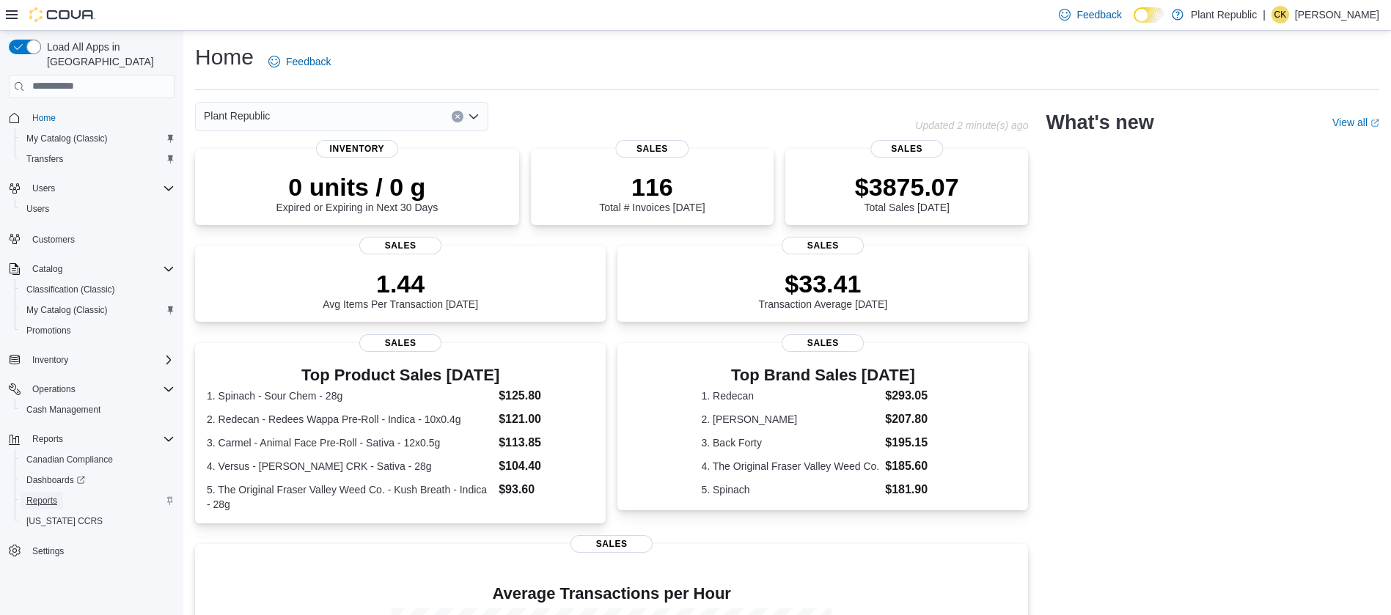
click at [56, 495] on span "Reports" at bounding box center [41, 501] width 31 height 12
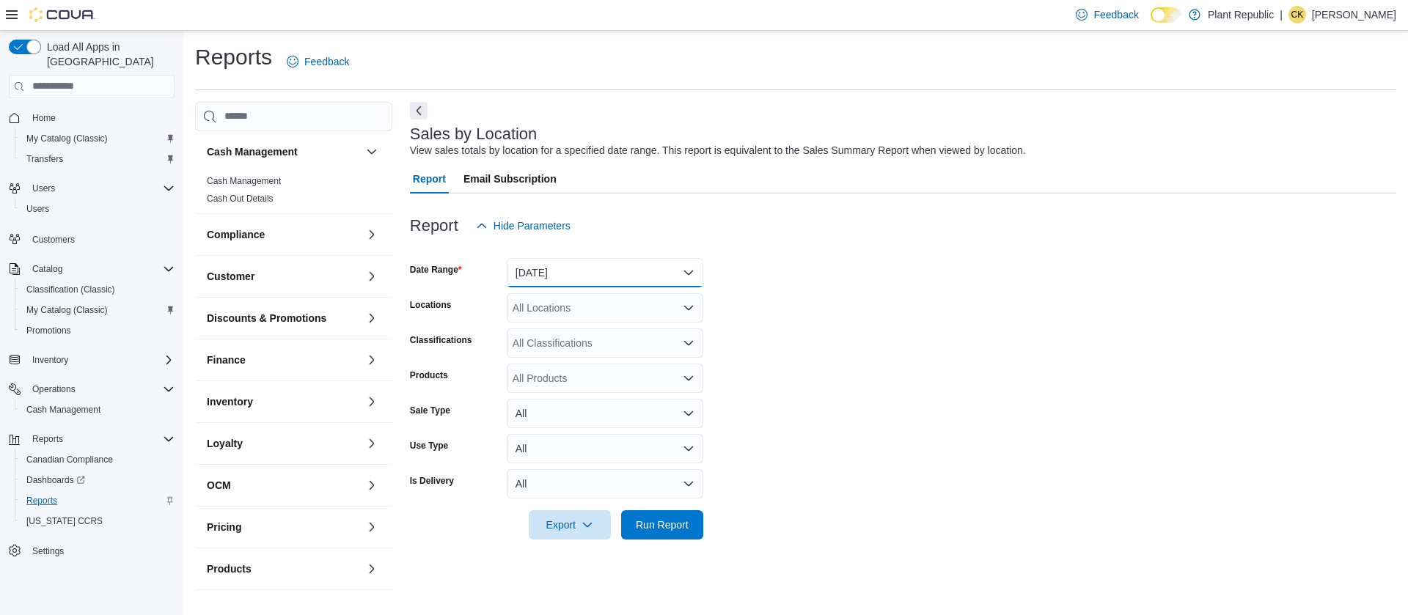
click at [685, 275] on button "[DATE]" at bounding box center [605, 272] width 197 height 29
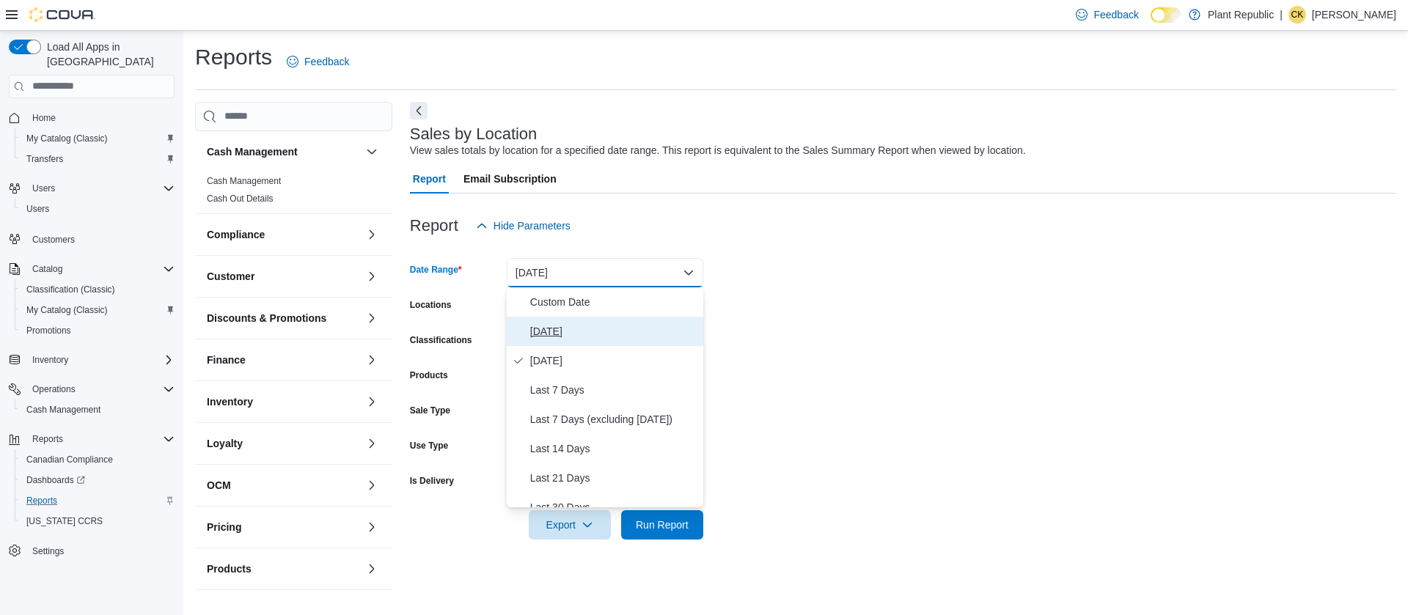
click at [559, 337] on span "[DATE]" at bounding box center [613, 332] width 167 height 18
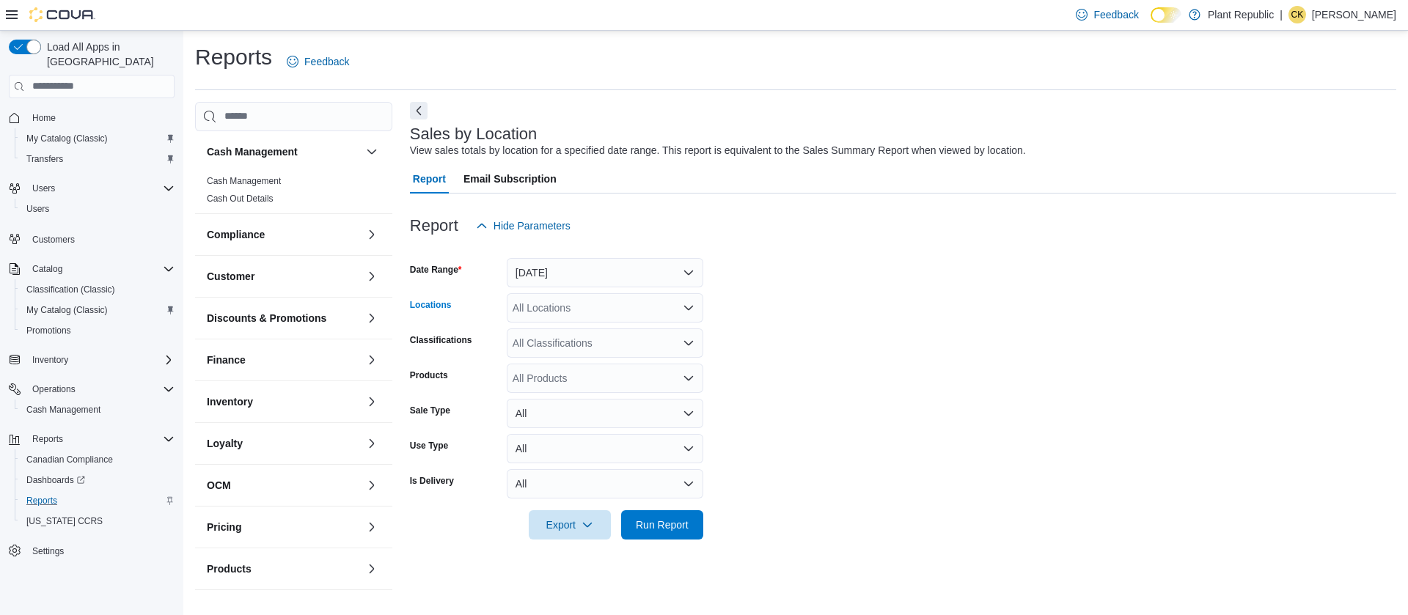
click at [691, 310] on icon "Open list of options" at bounding box center [689, 308] width 12 height 12
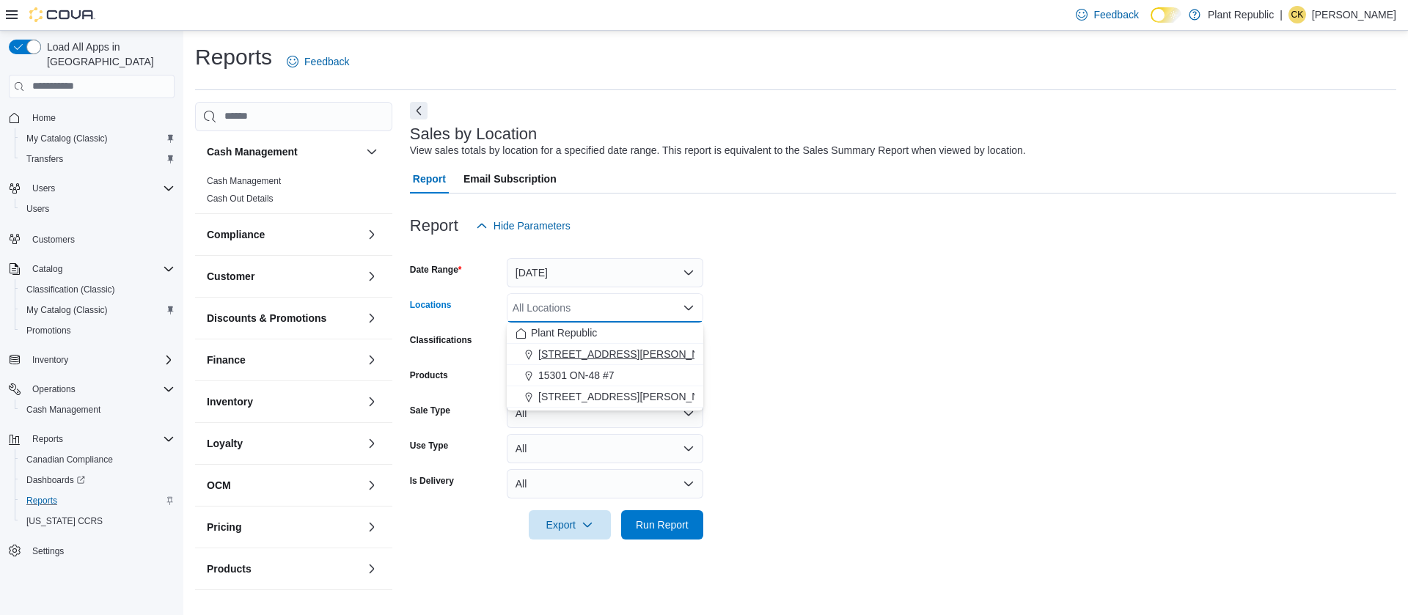
click at [568, 353] on span "[STREET_ADDRESS][PERSON_NAME]" at bounding box center [631, 354] width 186 height 15
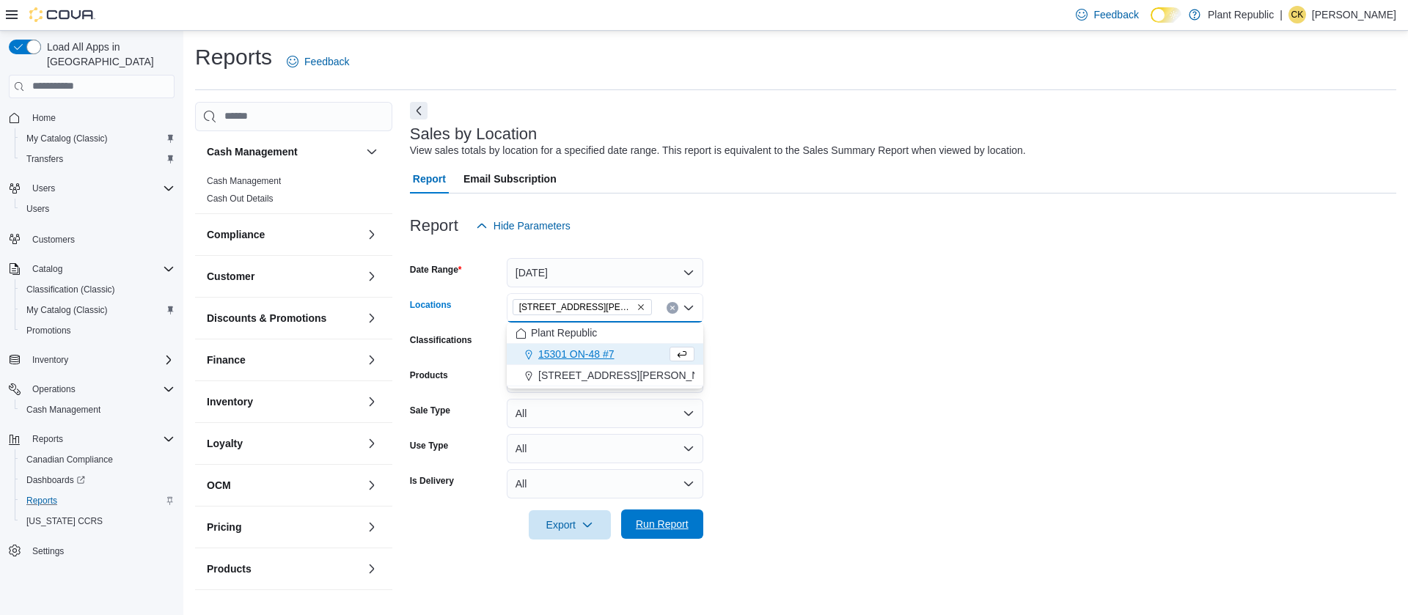
click at [665, 534] on span "Run Report" at bounding box center [662, 524] width 65 height 29
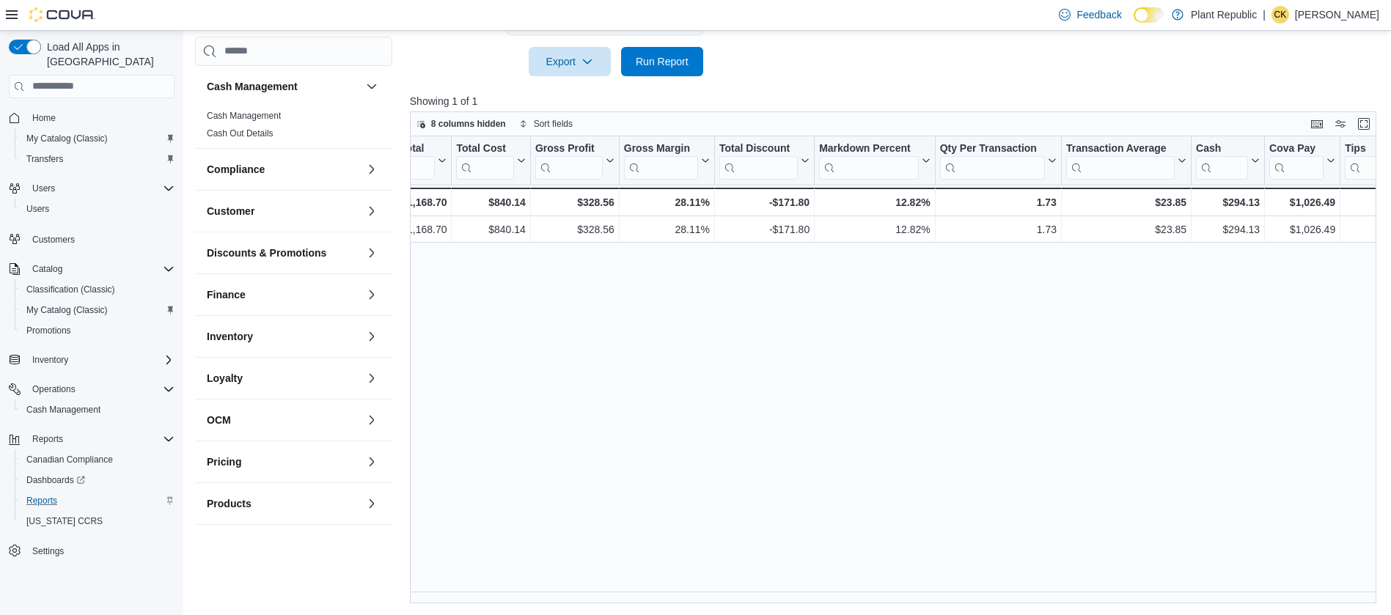
scroll to position [0, 312]
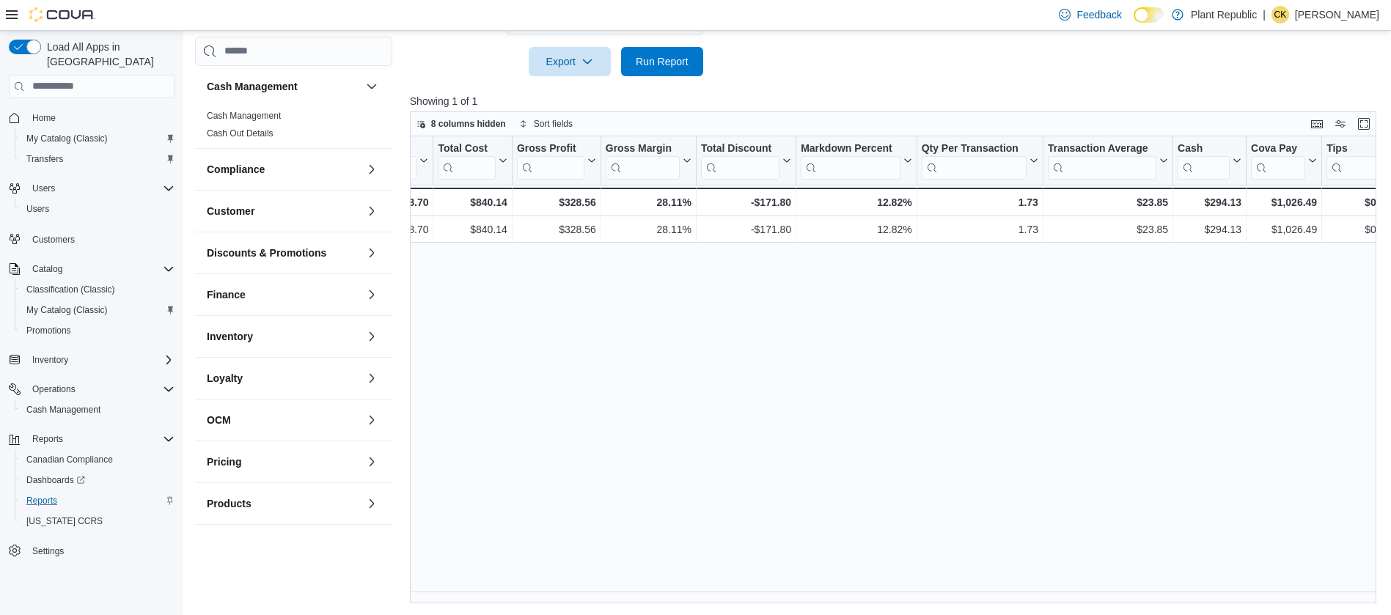
click at [686, 608] on div "Reports Feedback Cash Management Cash Management Cash Out Details Compliance OC…" at bounding box center [790, 91] width 1215 height 1048
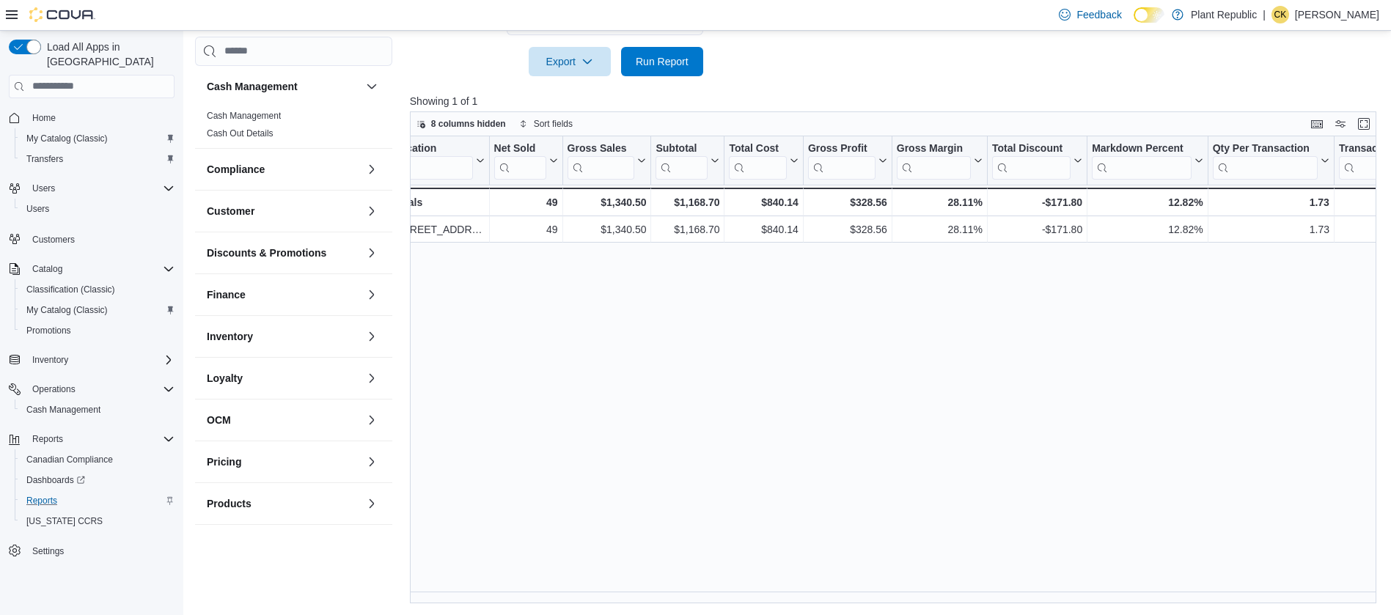
scroll to position [0, 0]
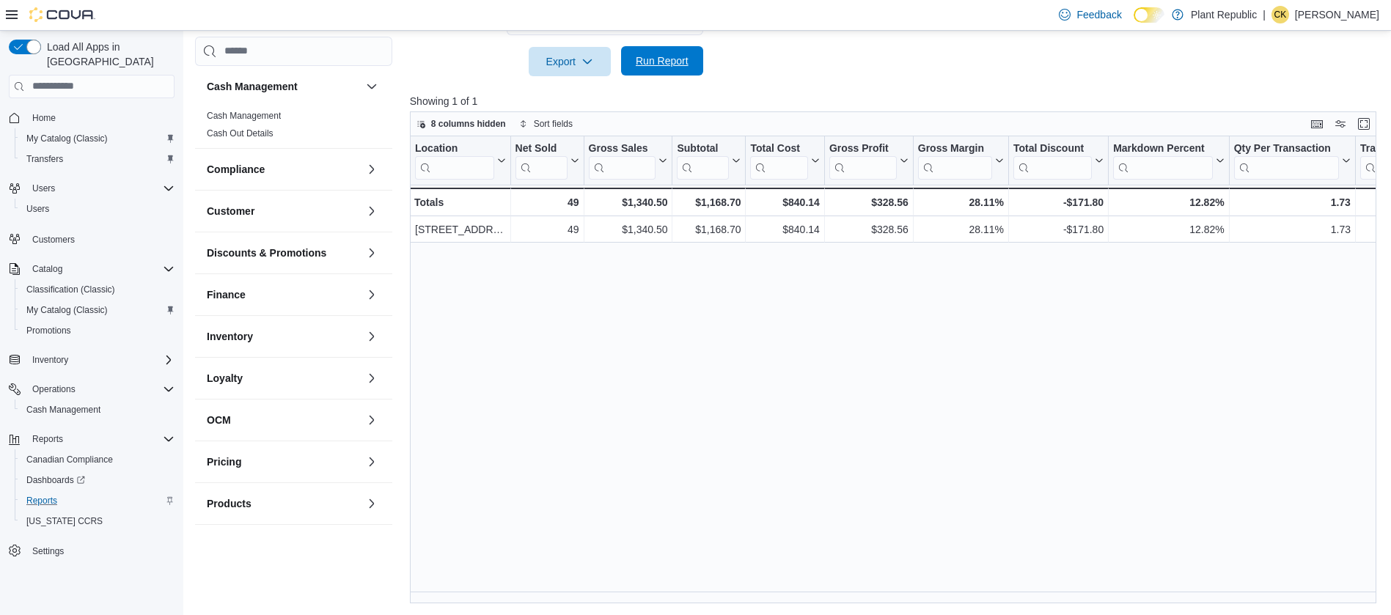
click at [675, 61] on span "Run Report" at bounding box center [662, 61] width 53 height 15
click at [681, 62] on span "Run Report" at bounding box center [662, 61] width 53 height 15
click at [675, 70] on span "Run Report" at bounding box center [662, 60] width 65 height 29
click at [684, 70] on span "Run Report" at bounding box center [662, 60] width 65 height 29
